Goal: Book appointment/travel/reservation

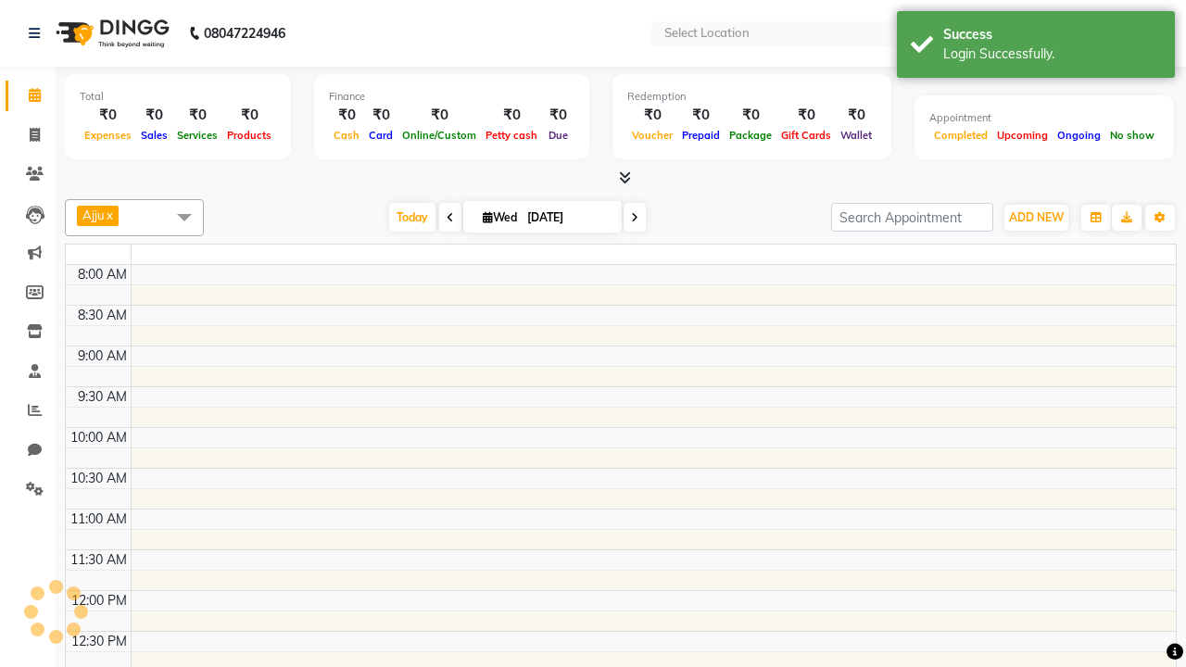
select select "en"
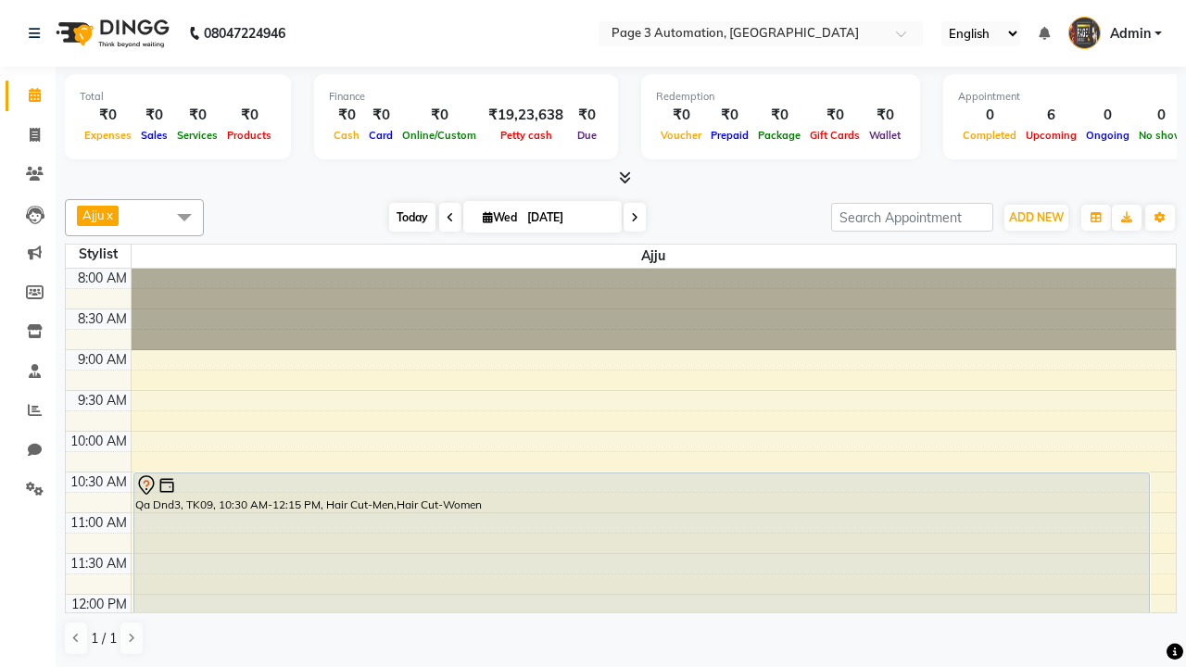
click at [403, 217] on span "Today" at bounding box center [412, 217] width 46 height 29
click at [1036, 217] on span "ADD NEW" at bounding box center [1036, 217] width 55 height 14
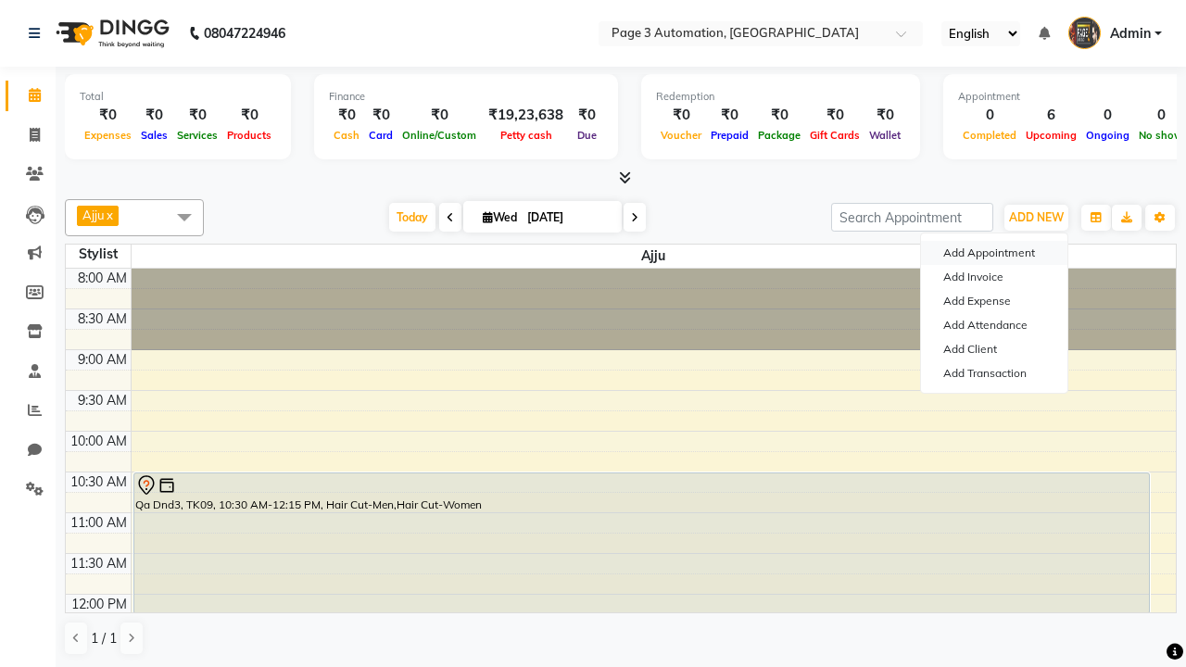
click at [994, 253] on button "Add Appointment" at bounding box center [994, 253] width 146 height 24
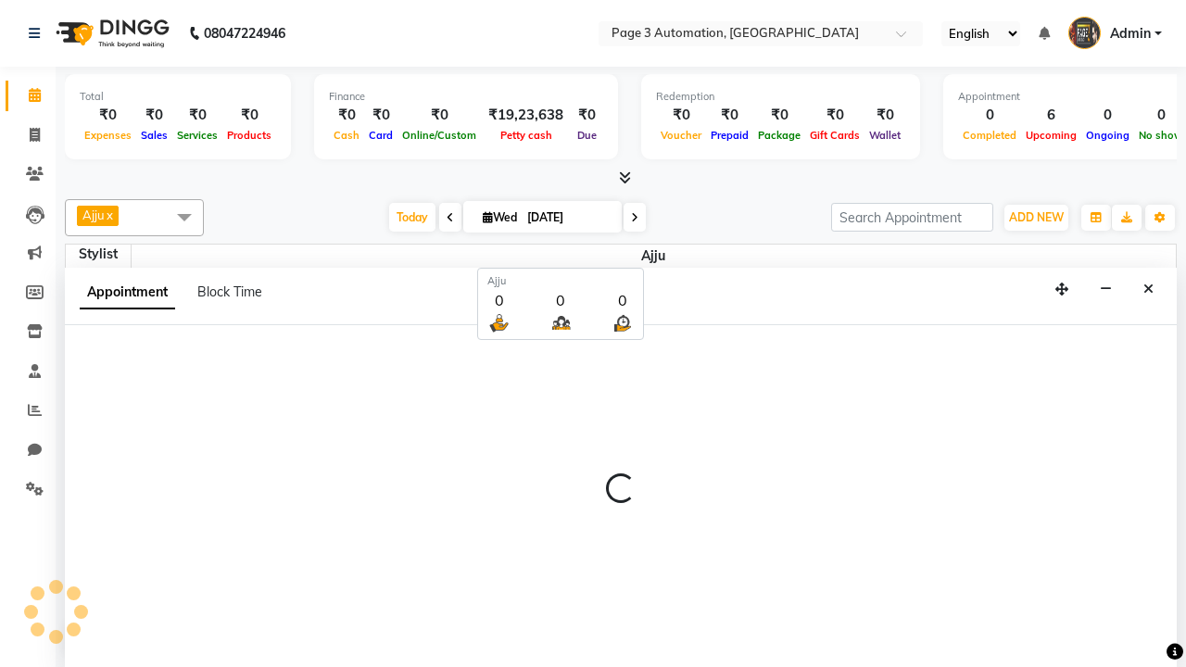
scroll to position [1, 0]
select select "tentative"
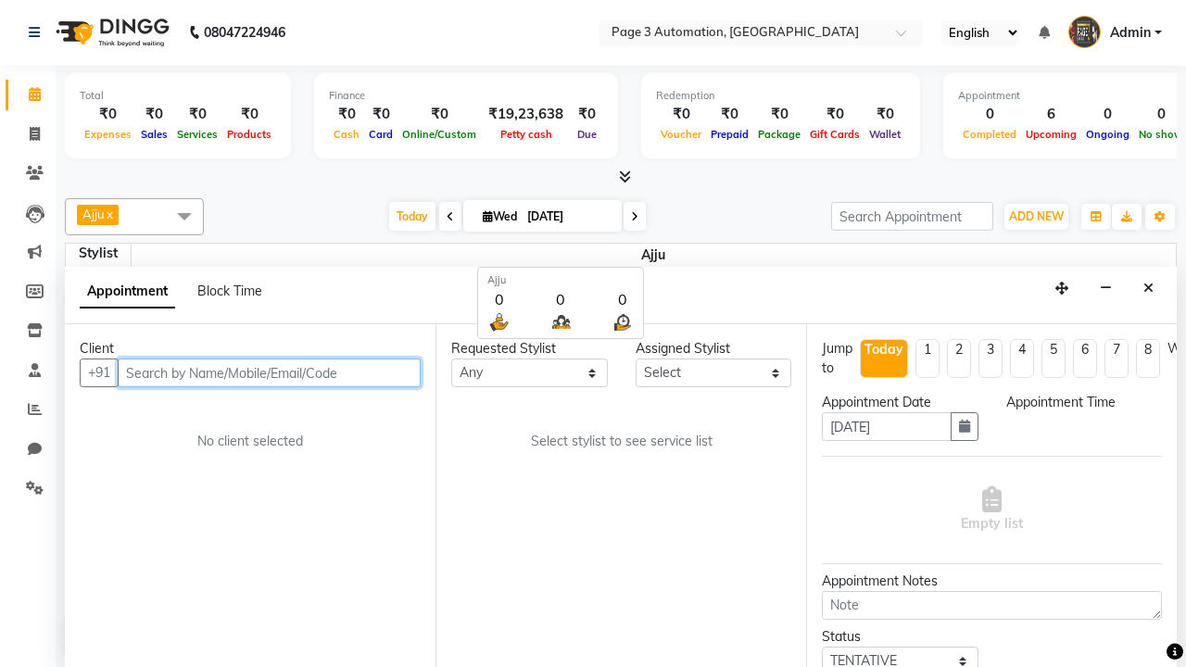
select select "540"
type input "7090909093"
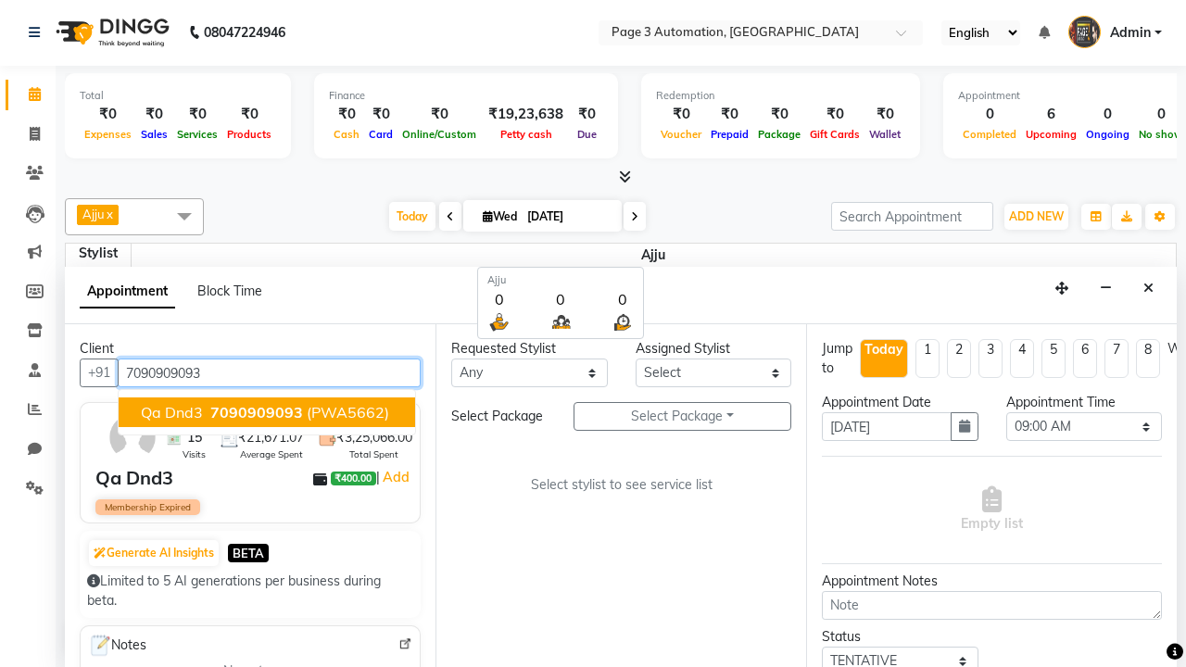
click at [267, 412] on span "7090909093" at bounding box center [256, 412] width 93 height 19
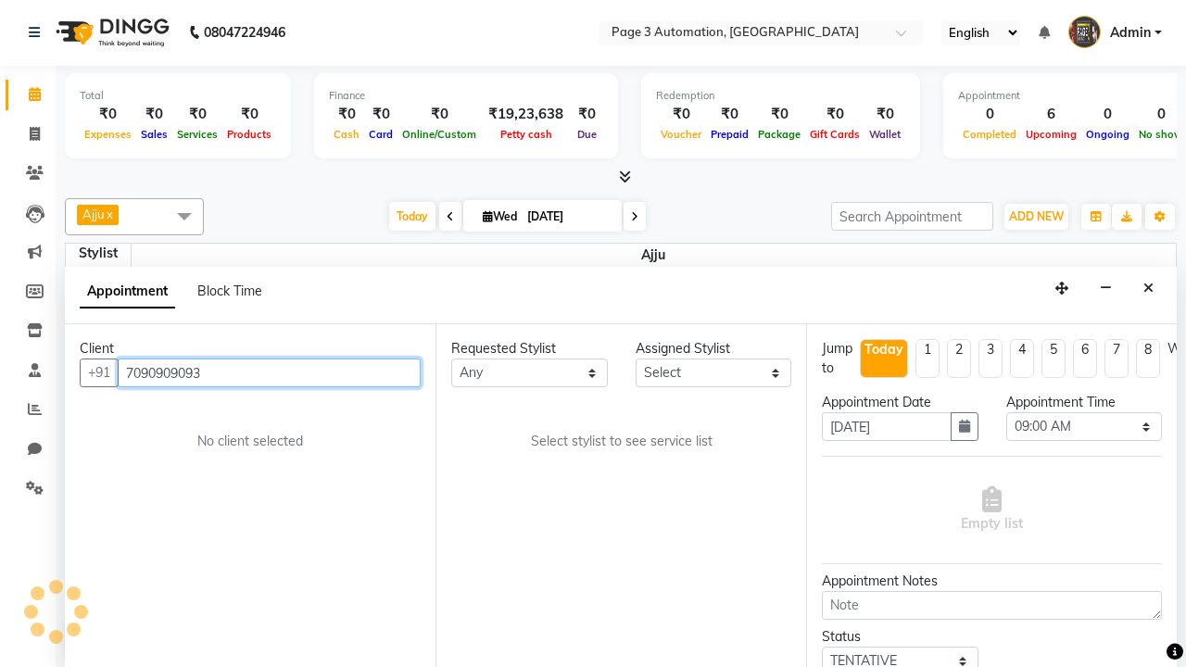
select select "712"
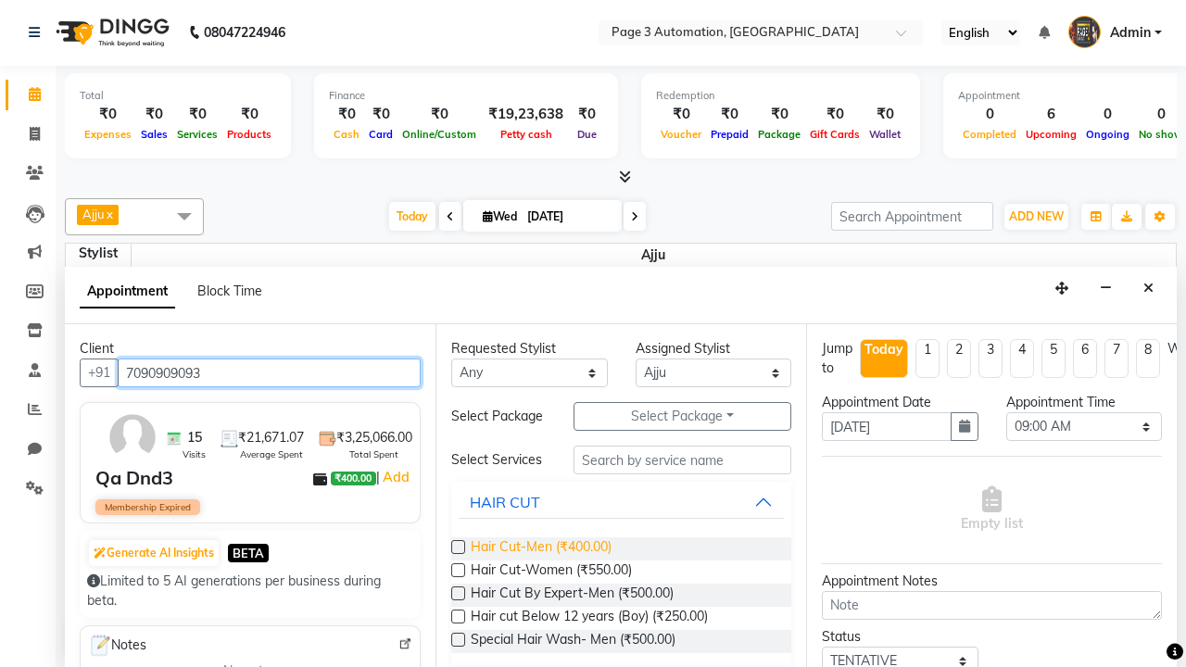
type input "7090909093"
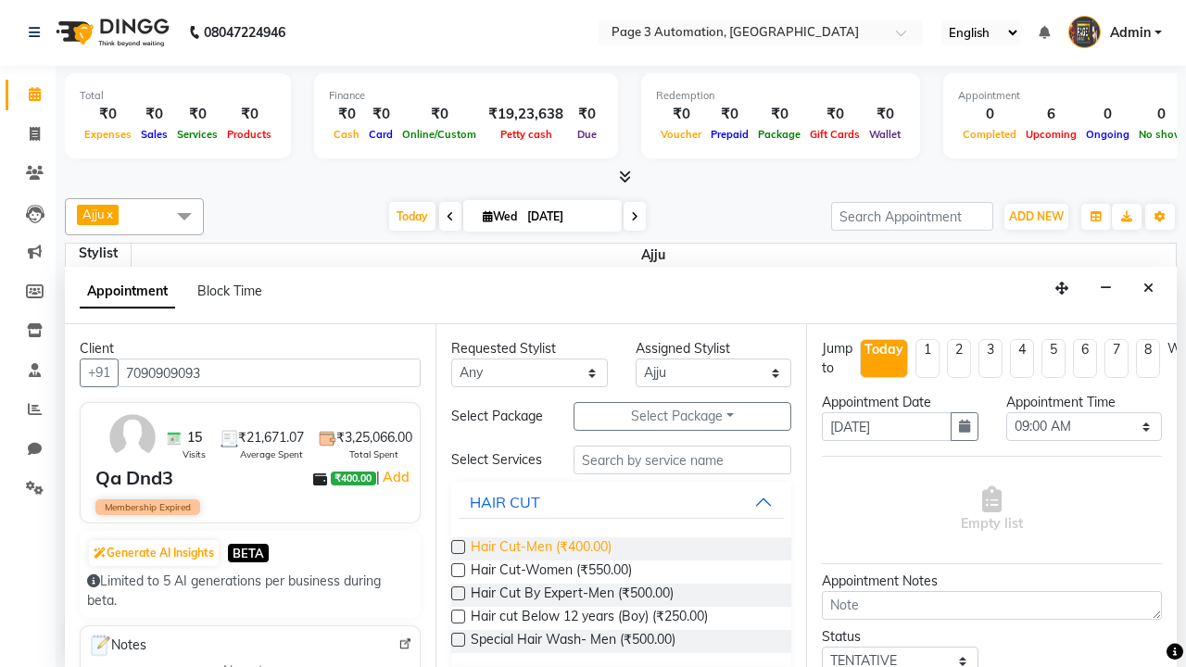
click at [540, 549] on span "Hair Cut-Men (₹400.00)" at bounding box center [541, 548] width 141 height 23
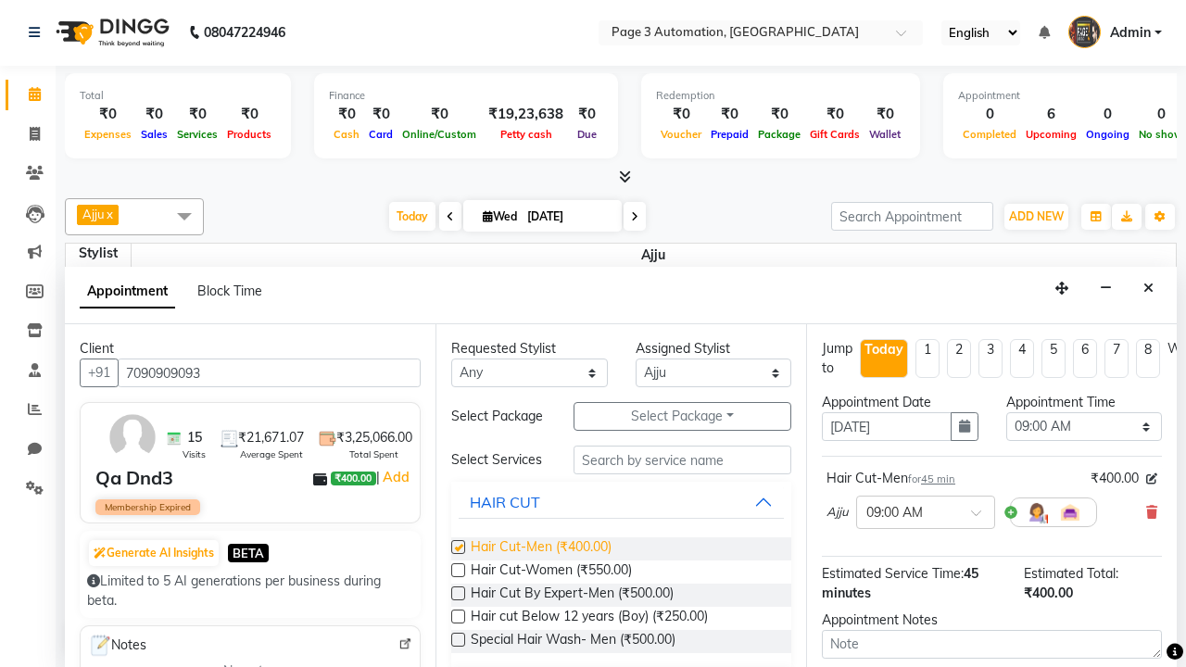
checkbox input "false"
click at [550, 572] on span "Hair Cut-Women (₹550.00)" at bounding box center [551, 572] width 161 height 23
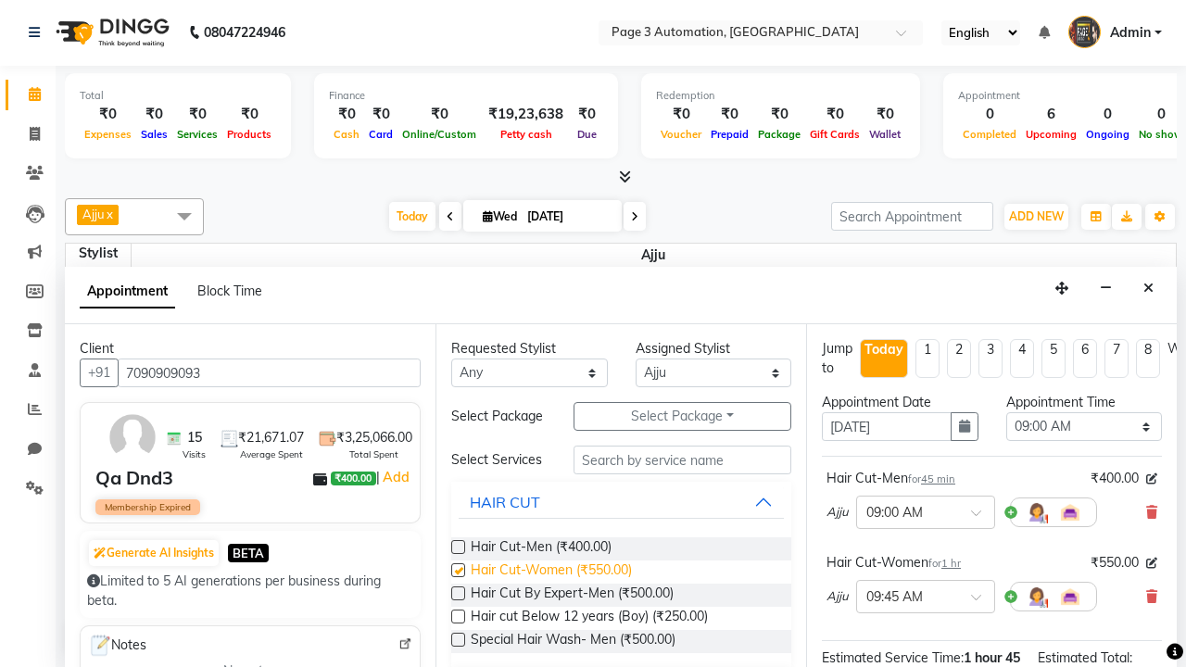
checkbox input "false"
select select "795"
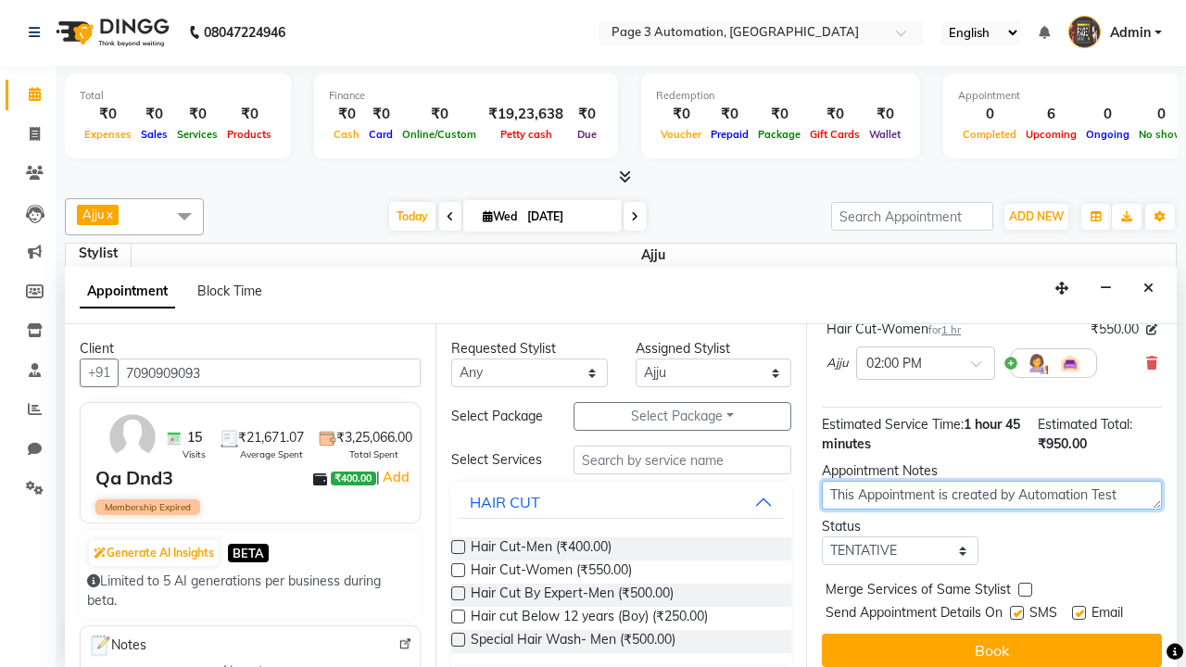
type textarea "This Appointment is created by Automation Test"
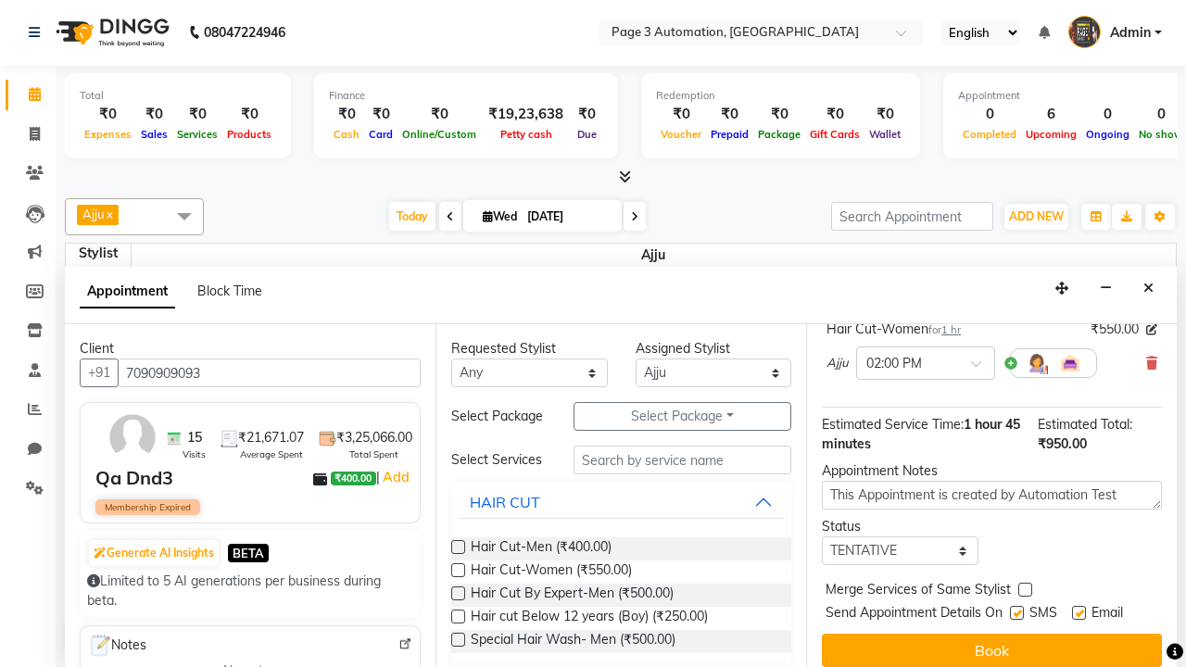
click at [1025, 589] on label at bounding box center [1025, 590] width 14 height 14
click at [1025, 589] on input "checkbox" at bounding box center [1024, 592] width 12 height 12
checkbox input "true"
click at [1017, 613] on label at bounding box center [1017, 613] width 14 height 14
click at [1017, 613] on input "checkbox" at bounding box center [1016, 615] width 12 height 12
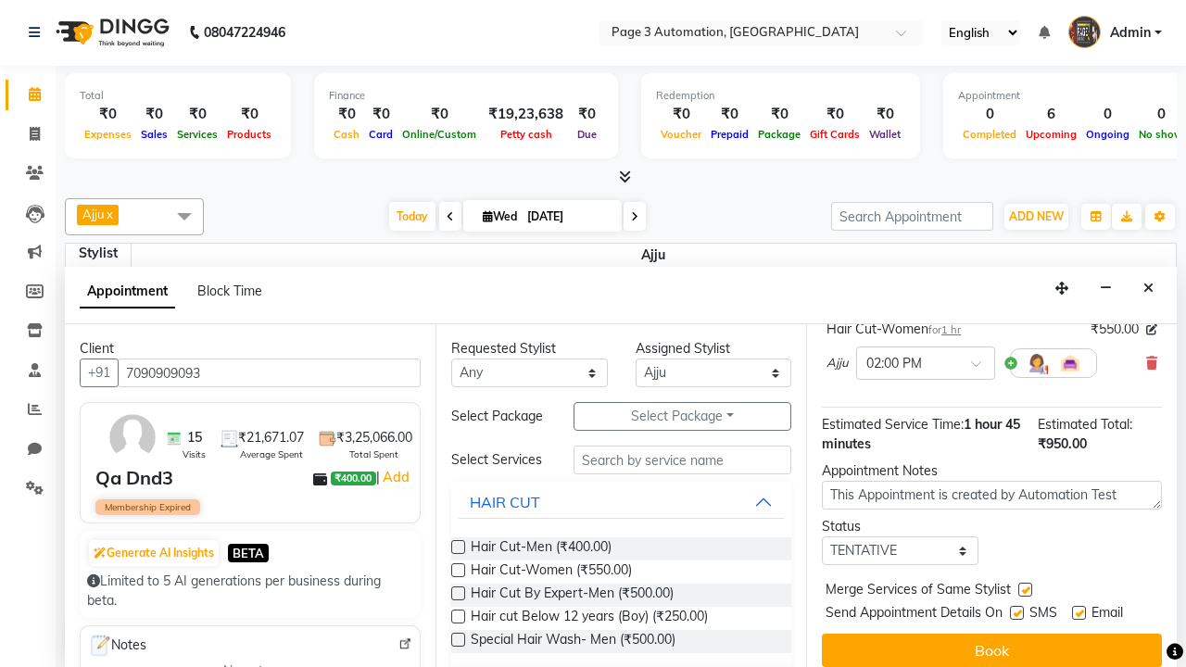
checkbox input "false"
click at [1079, 613] on label at bounding box center [1079, 613] width 14 height 14
click at [1079, 613] on input "checkbox" at bounding box center [1078, 615] width 12 height 12
checkbox input "false"
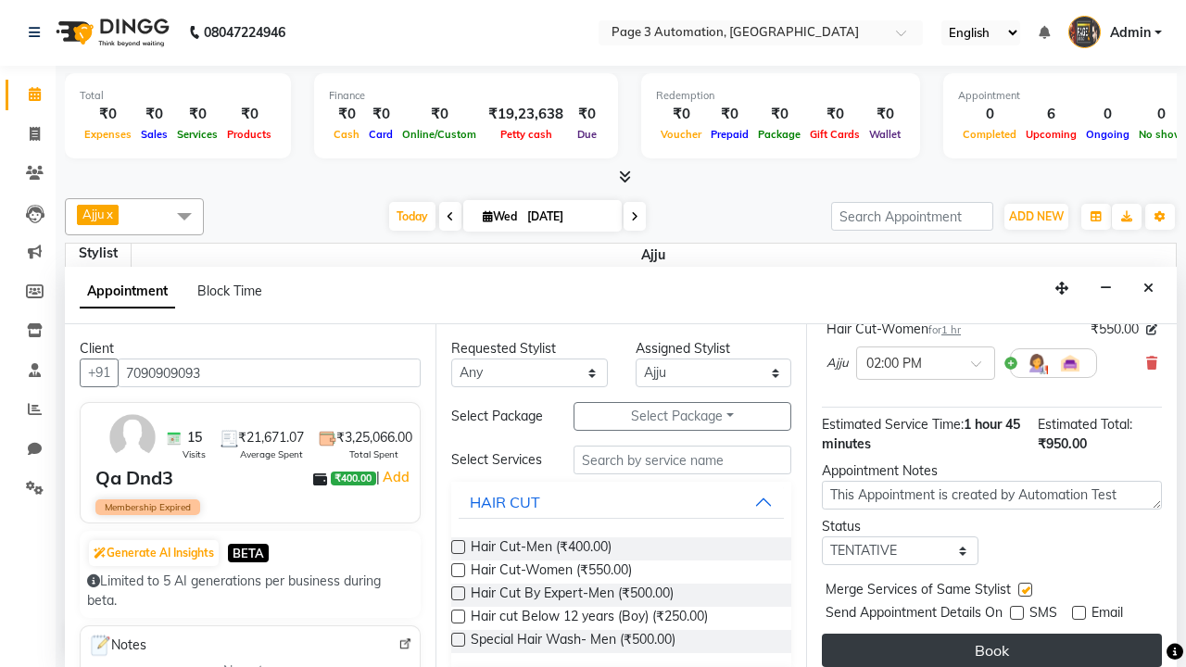
click at [991, 650] on button "Book" at bounding box center [992, 650] width 340 height 33
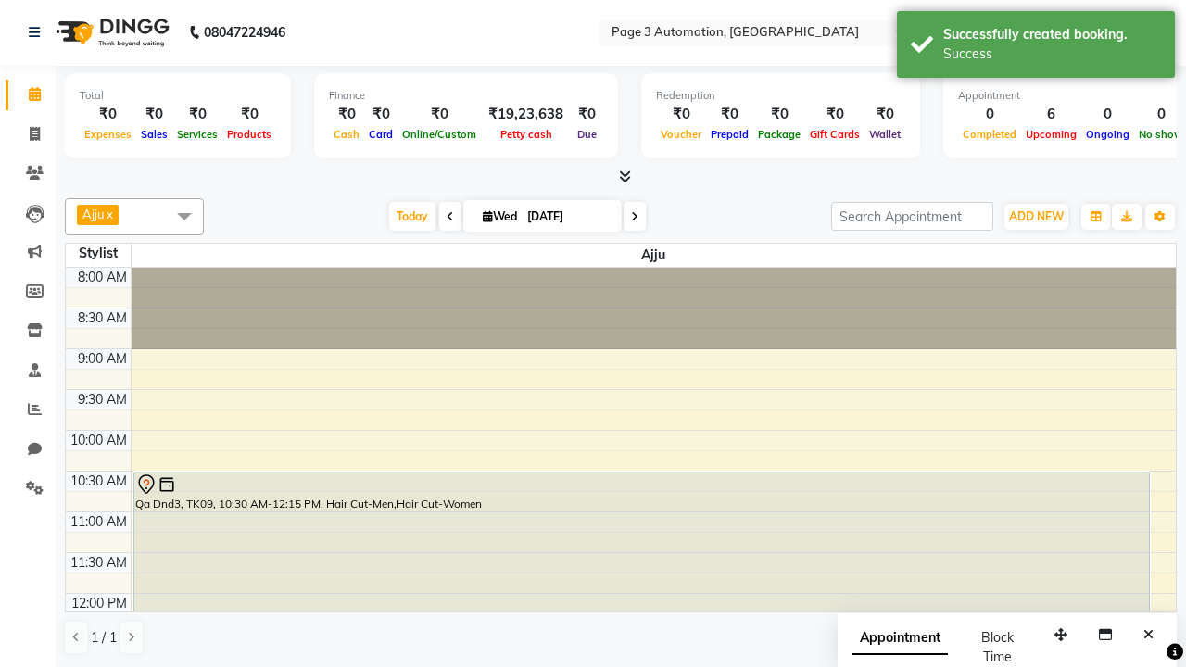
scroll to position [0, 0]
click at [1036, 47] on div "Success" at bounding box center [1052, 53] width 218 height 19
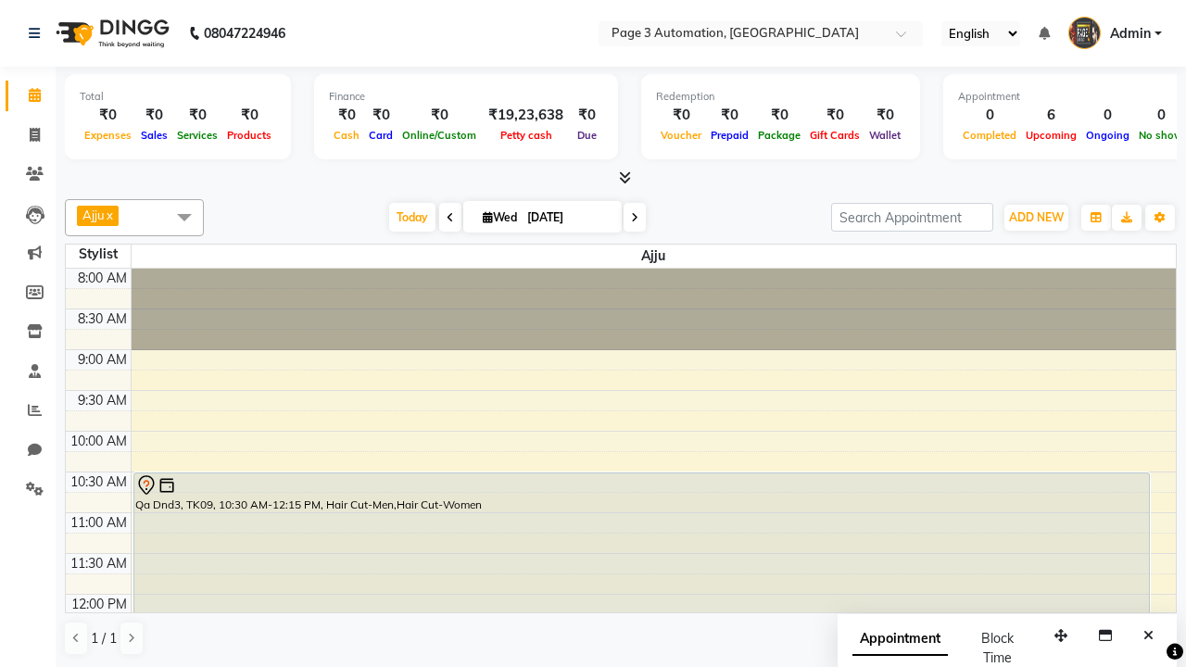
click at [184, 217] on span at bounding box center [184, 216] width 37 height 35
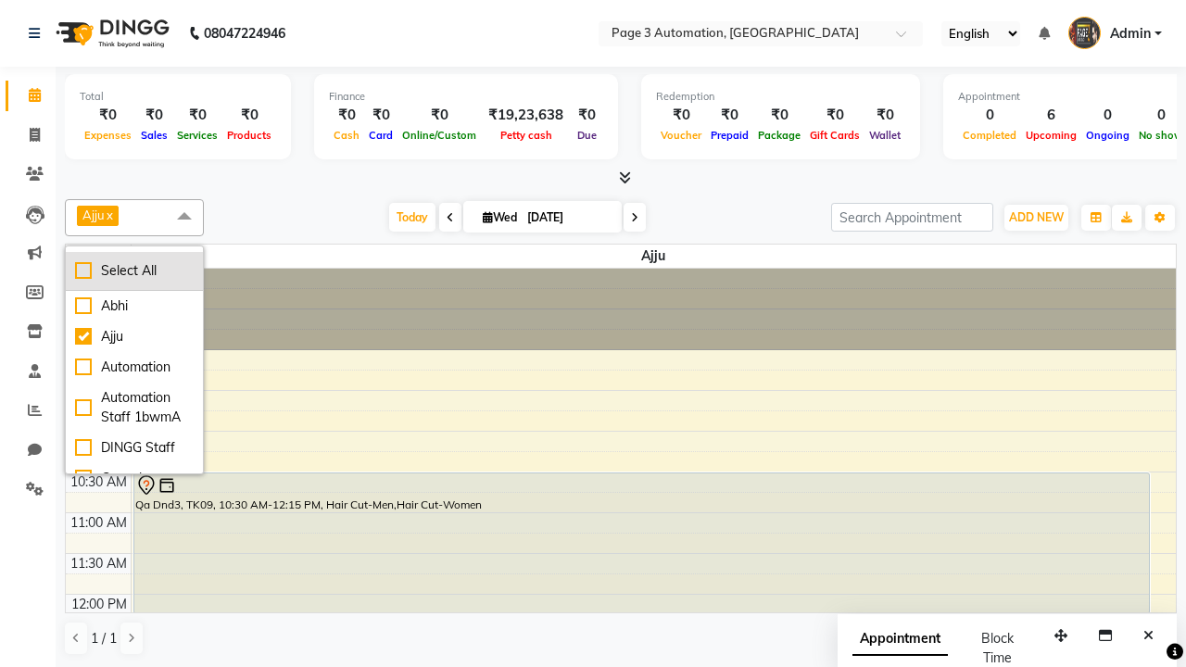
click at [134, 271] on div "Select All" at bounding box center [134, 270] width 119 height 19
checkbox input "true"
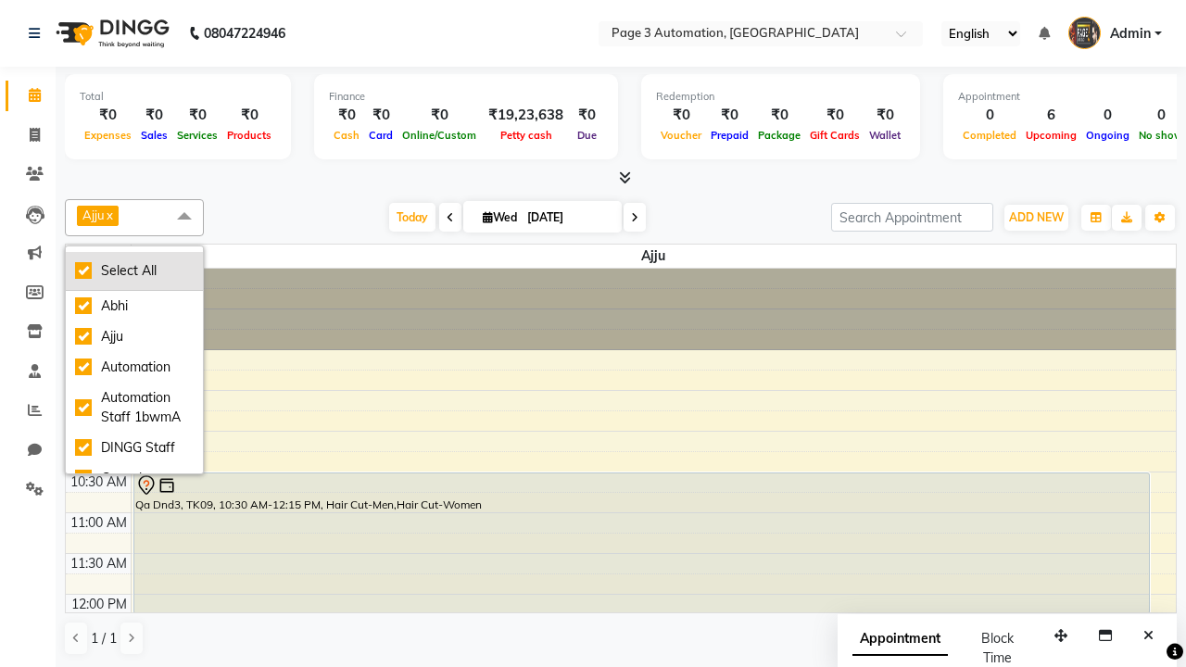
checkbox input "true"
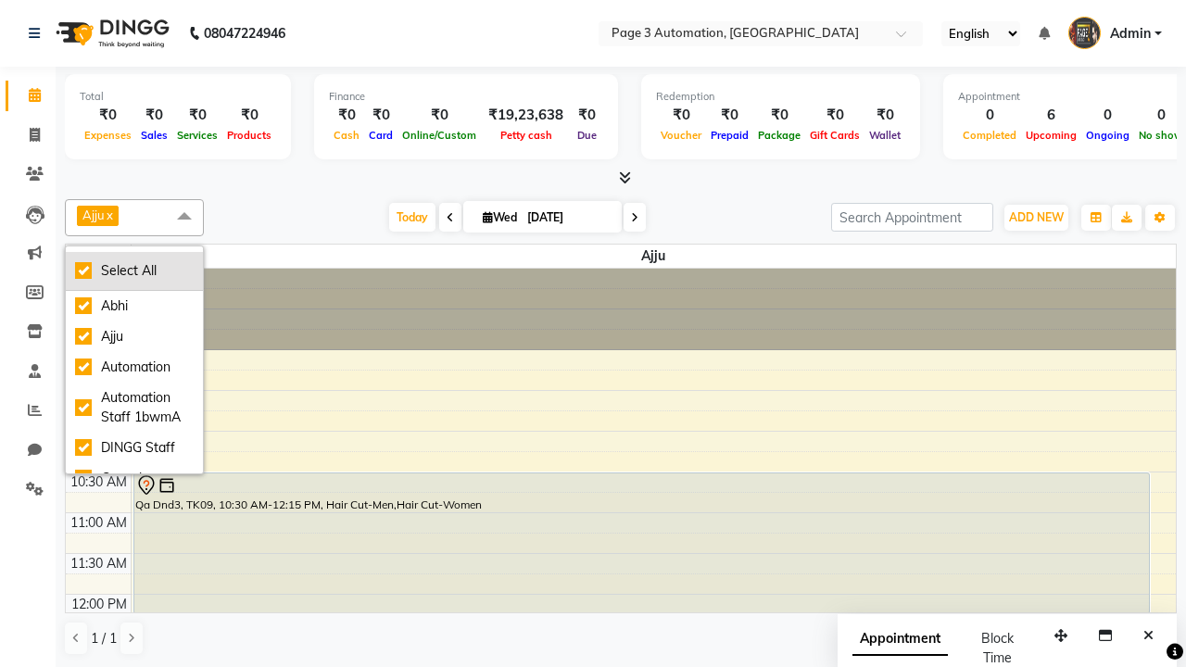
checkbox input "true"
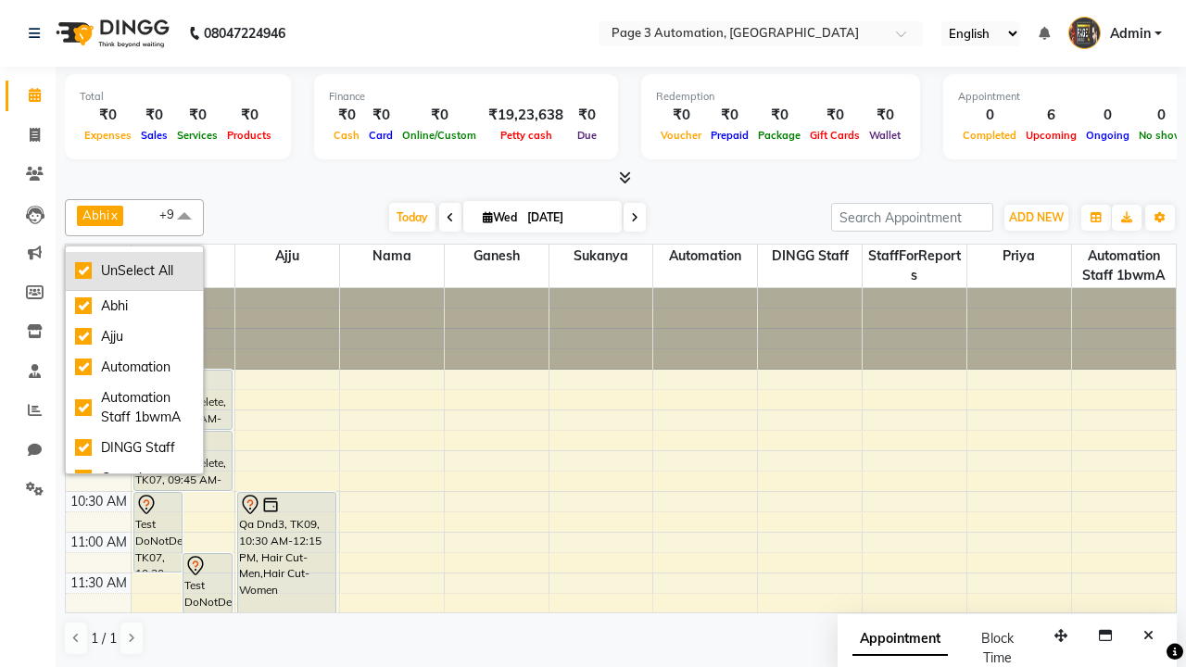
click at [134, 271] on div "UnSelect All" at bounding box center [134, 270] width 119 height 19
checkbox input "false"
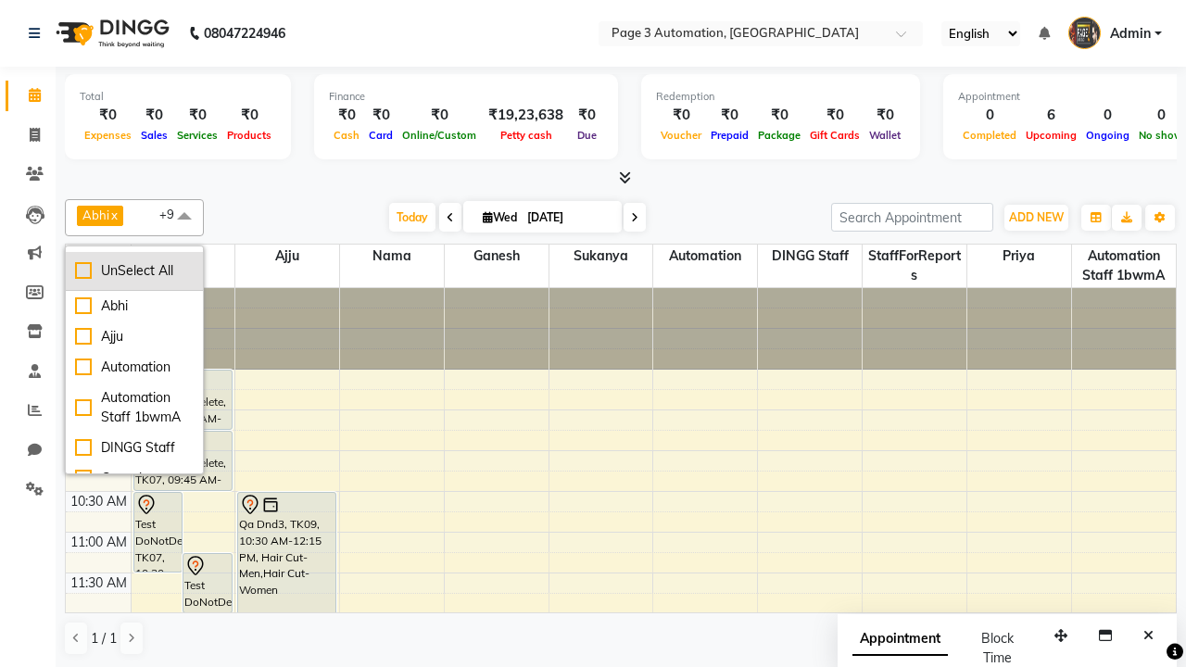
checkbox input "false"
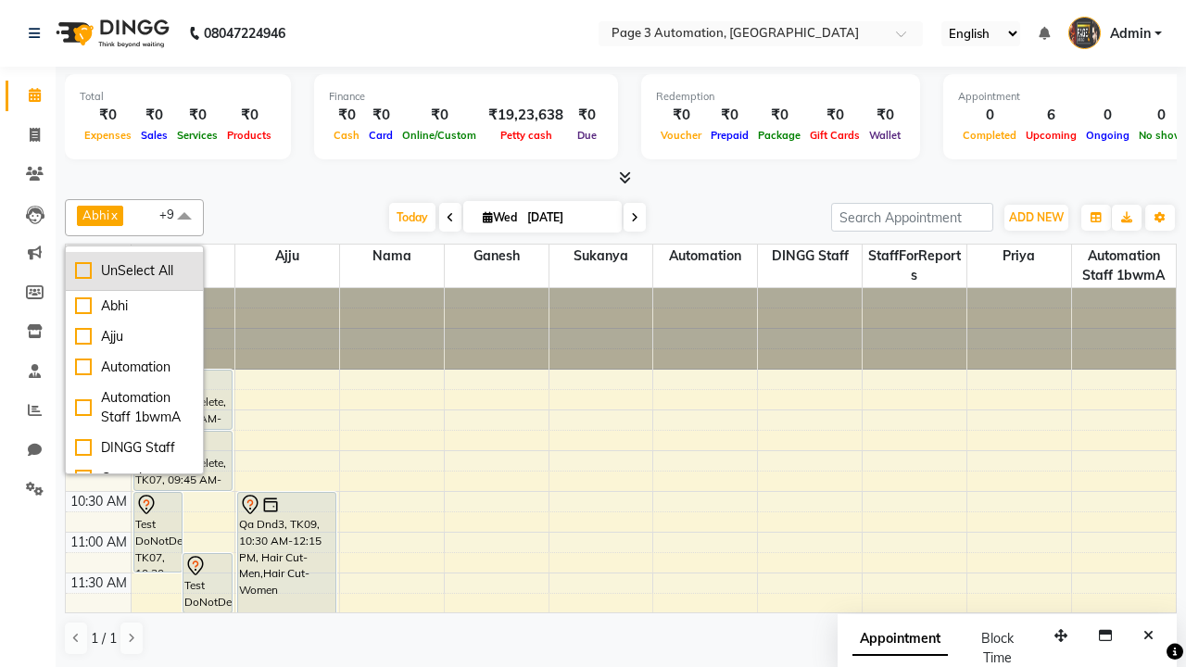
checkbox input "false"
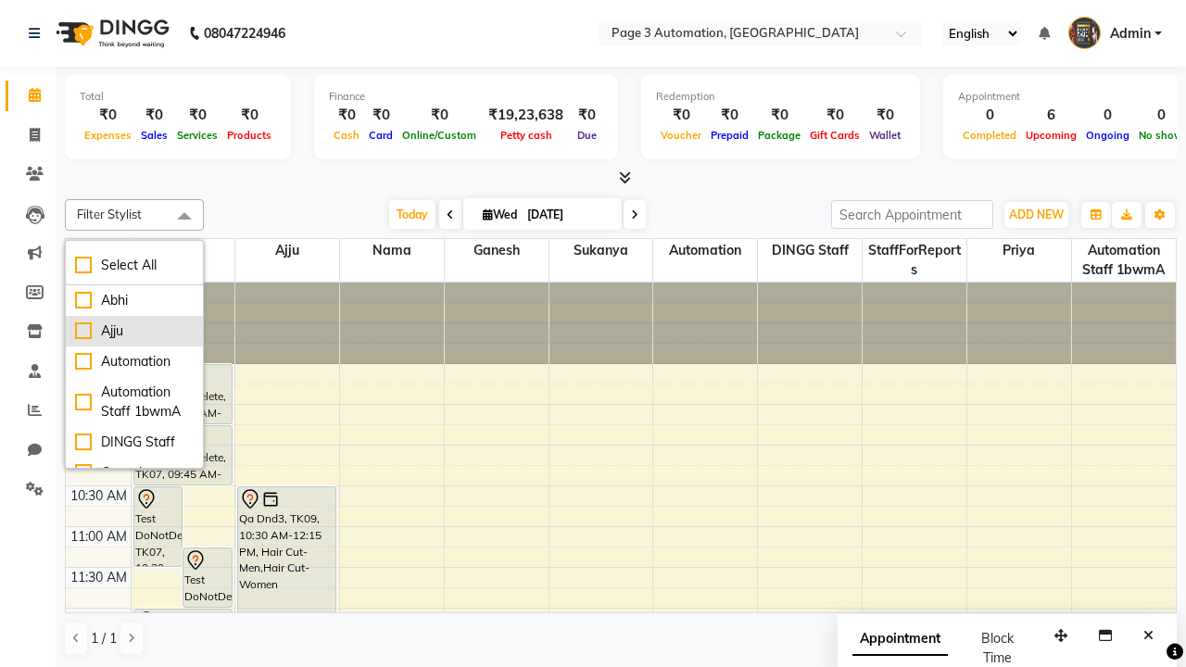
click at [134, 331] on div "Ajju" at bounding box center [134, 331] width 119 height 19
checkbox input "true"
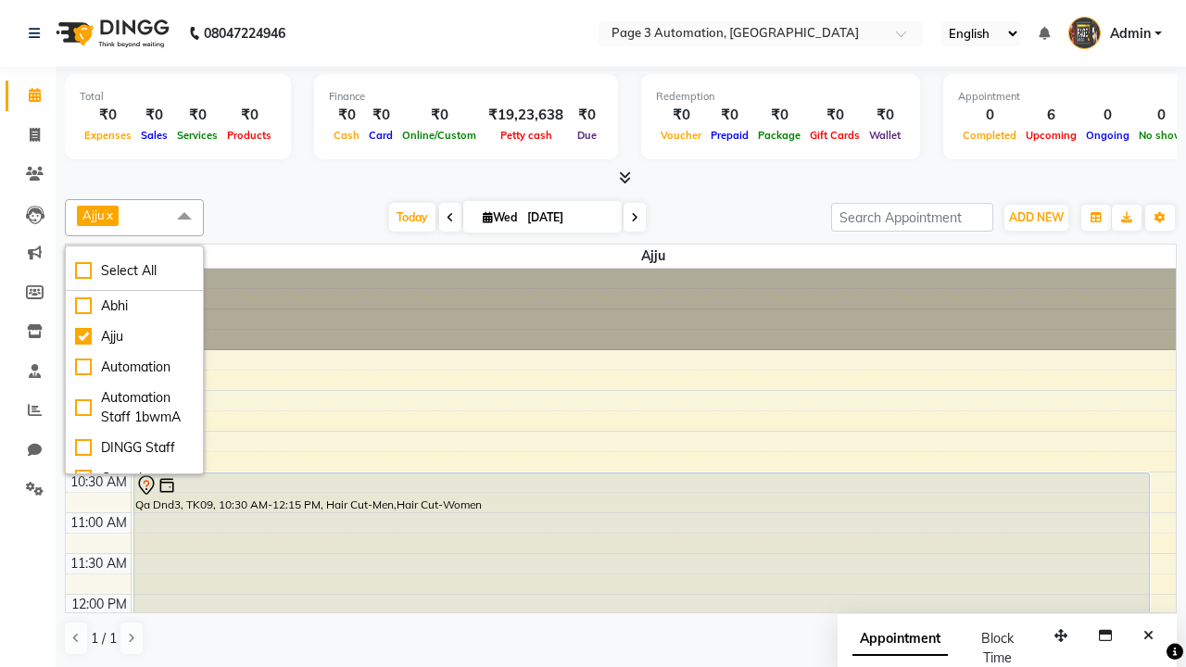
click at [184, 217] on span at bounding box center [184, 216] width 37 height 35
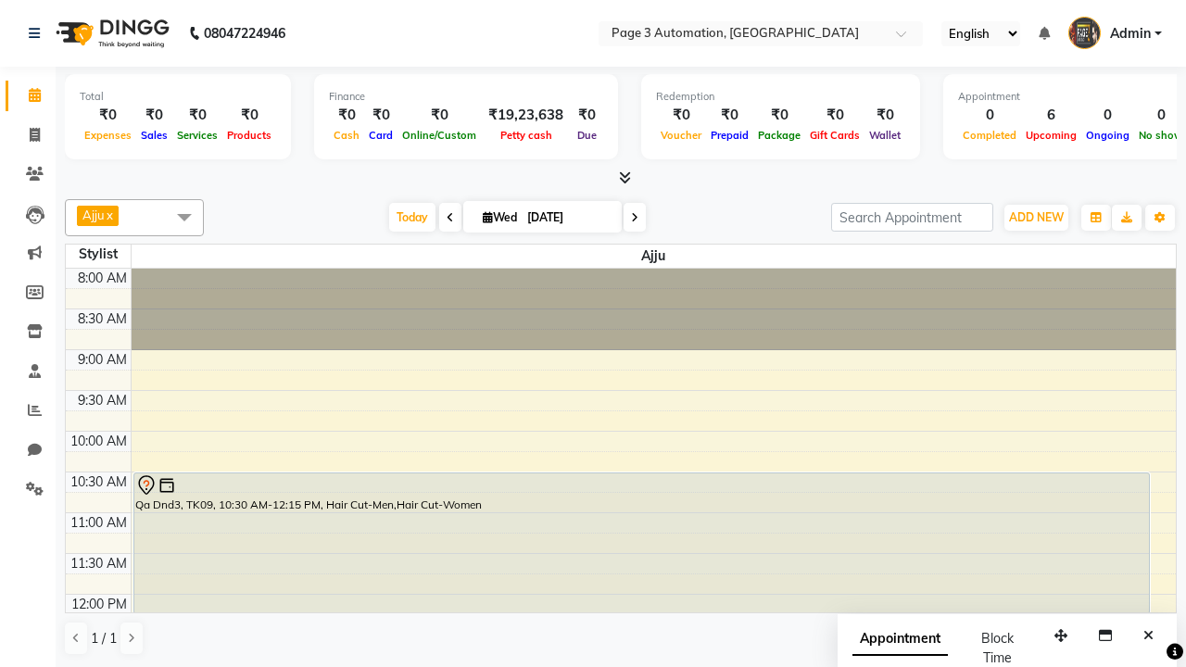
select select "7"
